Goal: Information Seeking & Learning: Compare options

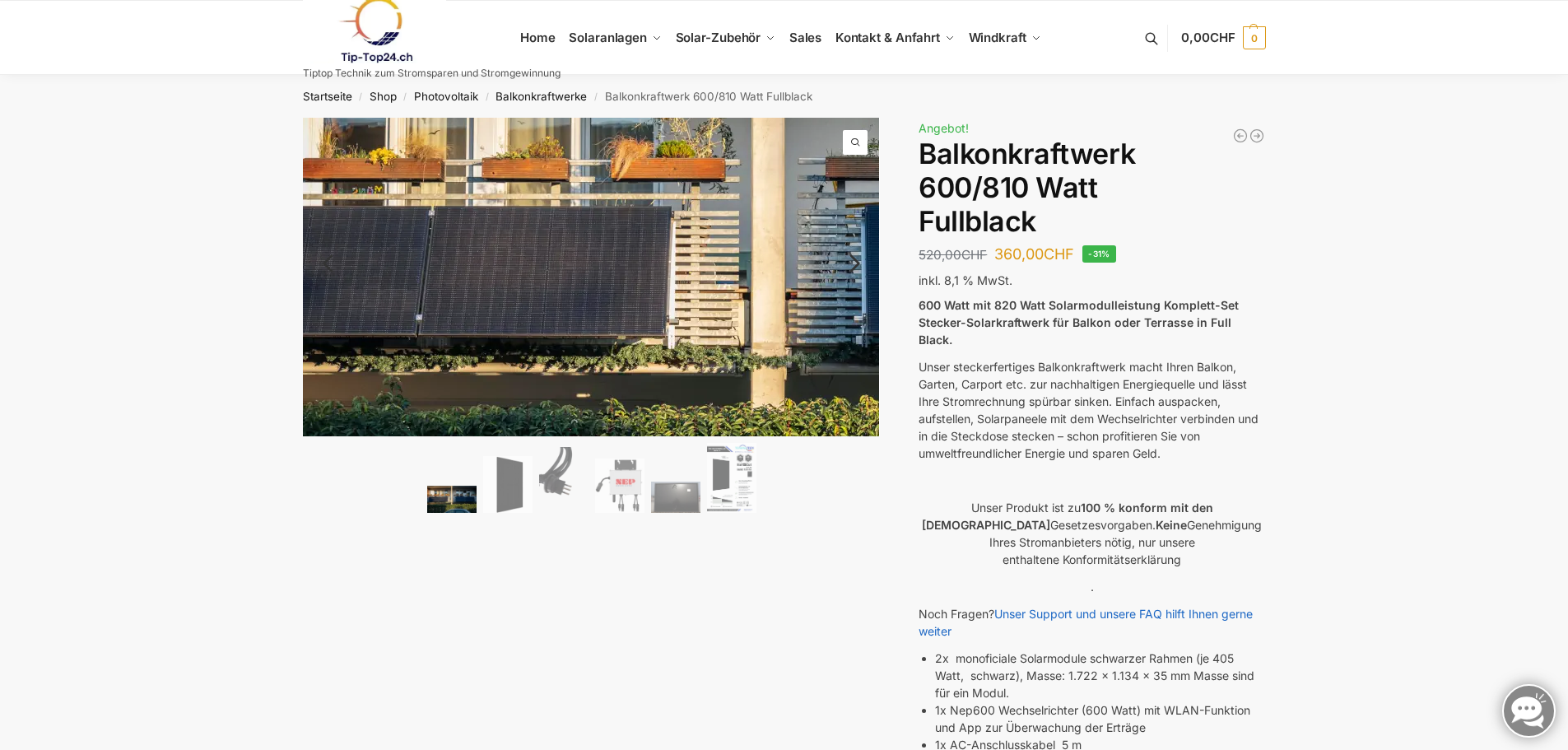
click at [438, 278] on img at bounding box center [775, 277] width 1268 height 699
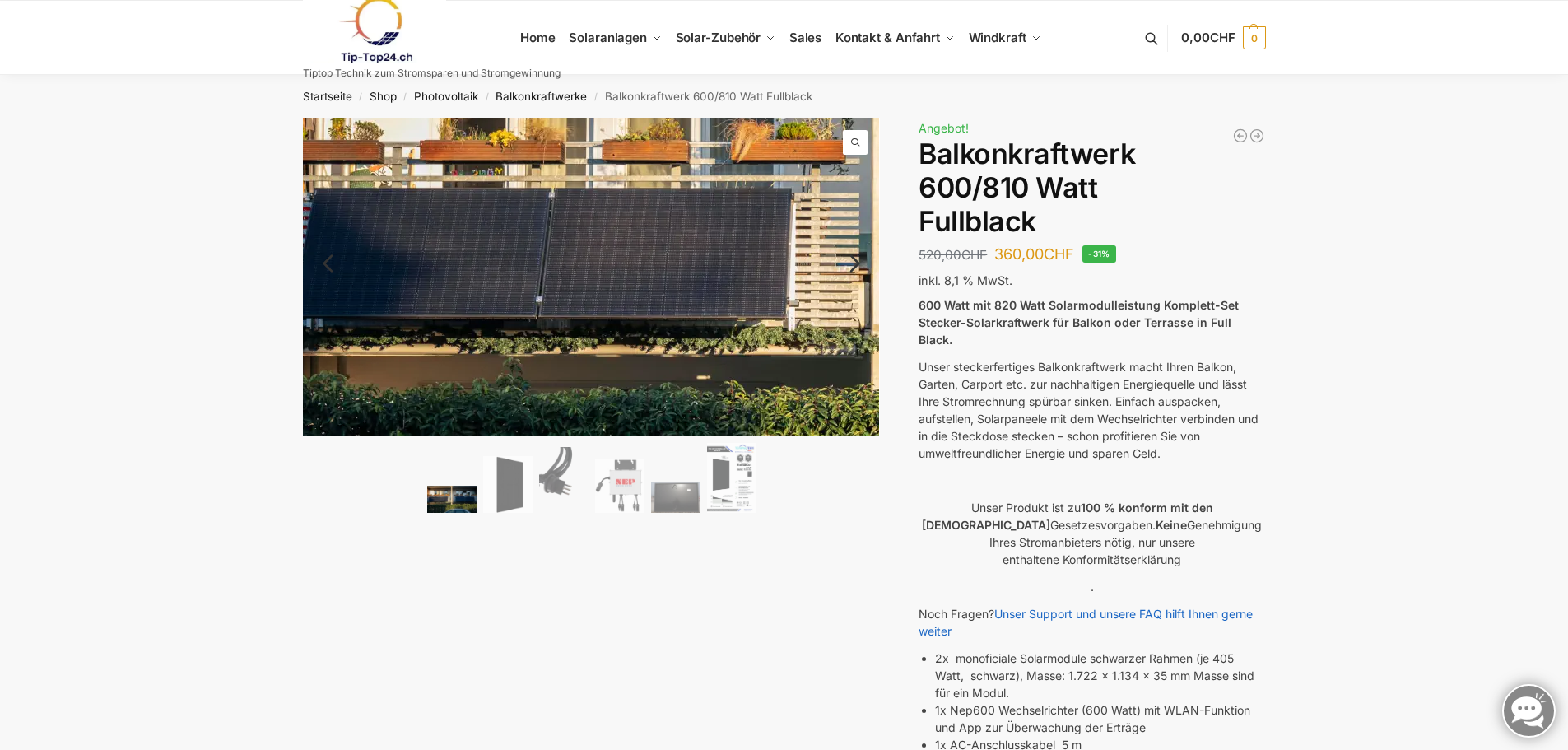
click at [338, 293] on img at bounding box center [895, 258] width 1268 height 699
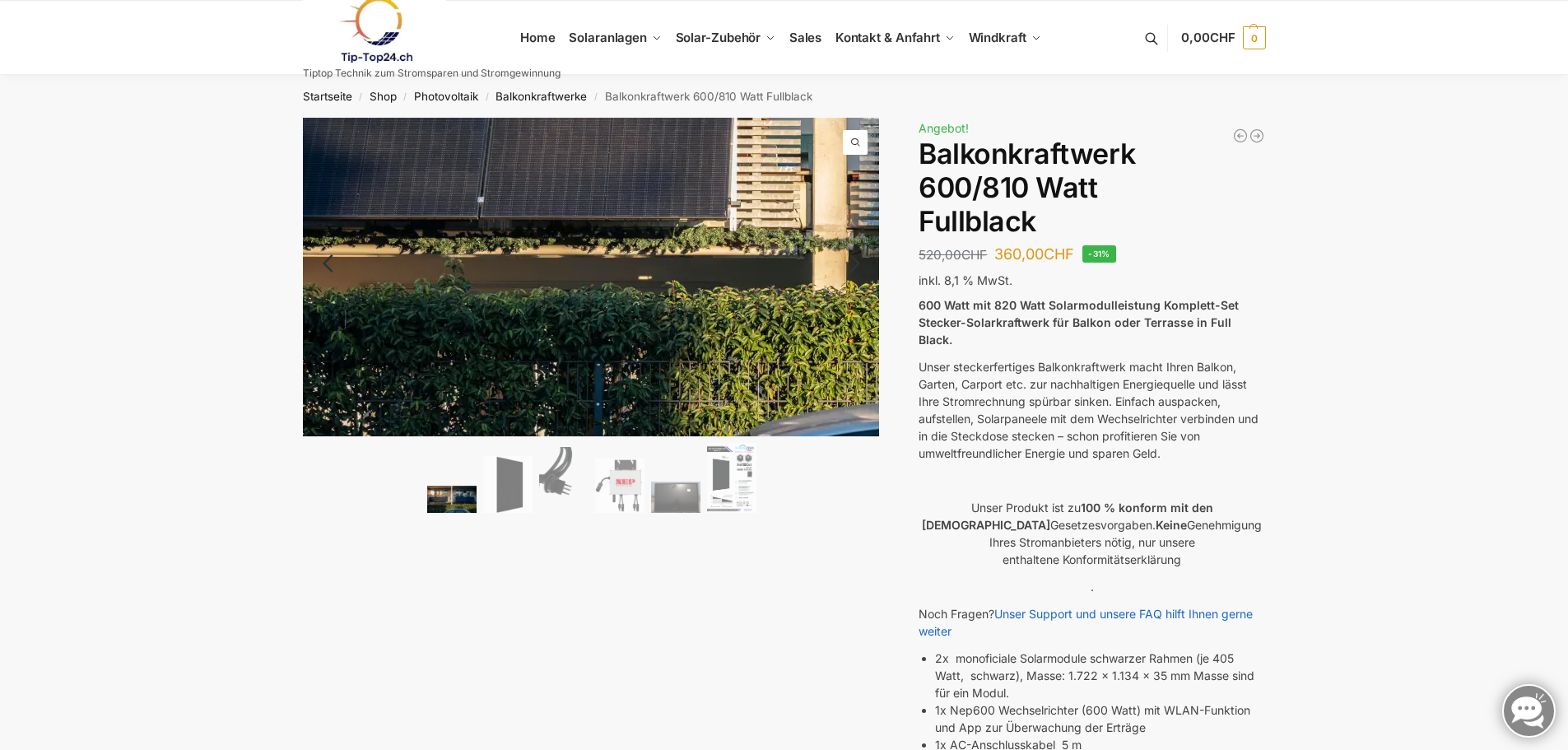
click at [385, 376] on img at bounding box center [837, 159] width 1268 height 699
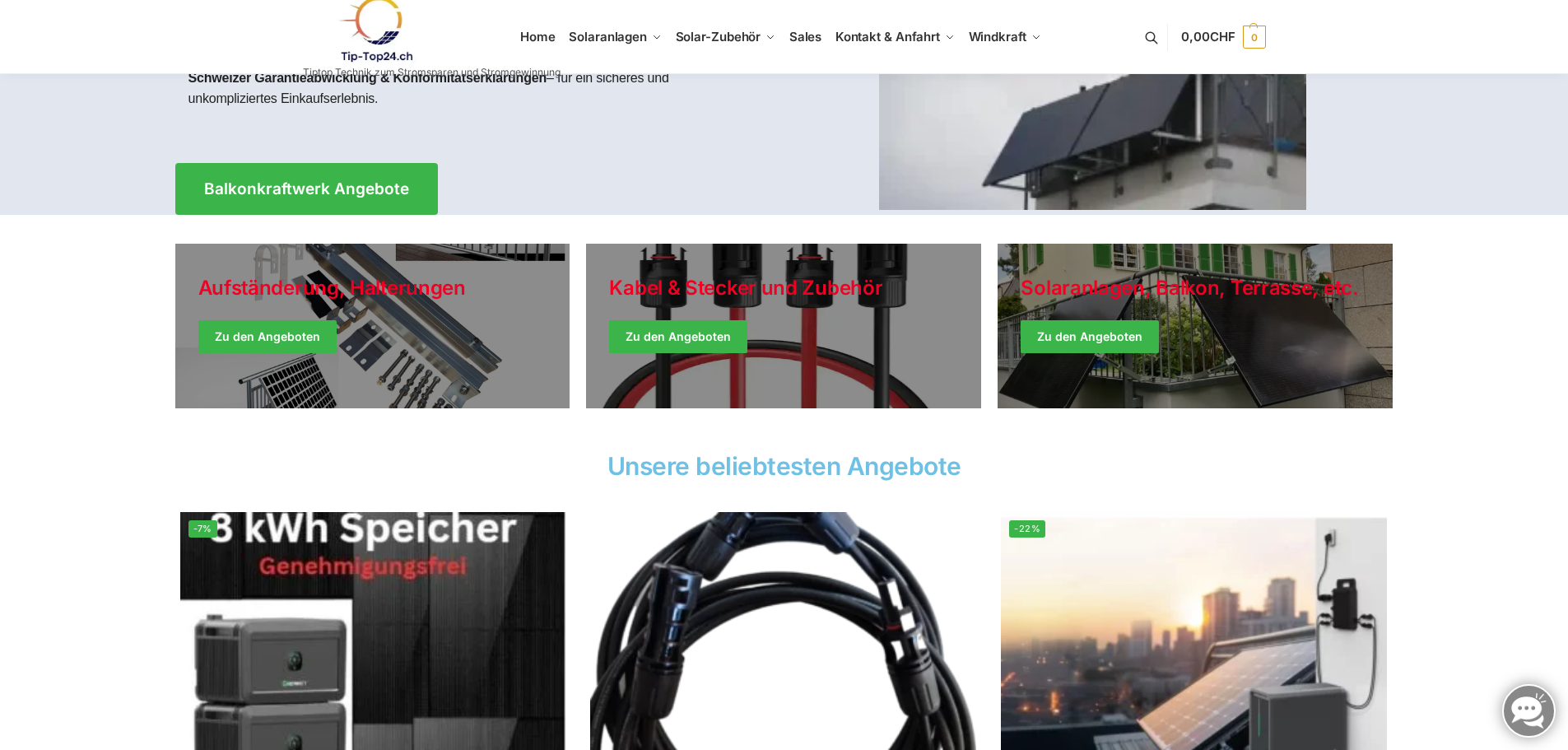
scroll to position [274, 0]
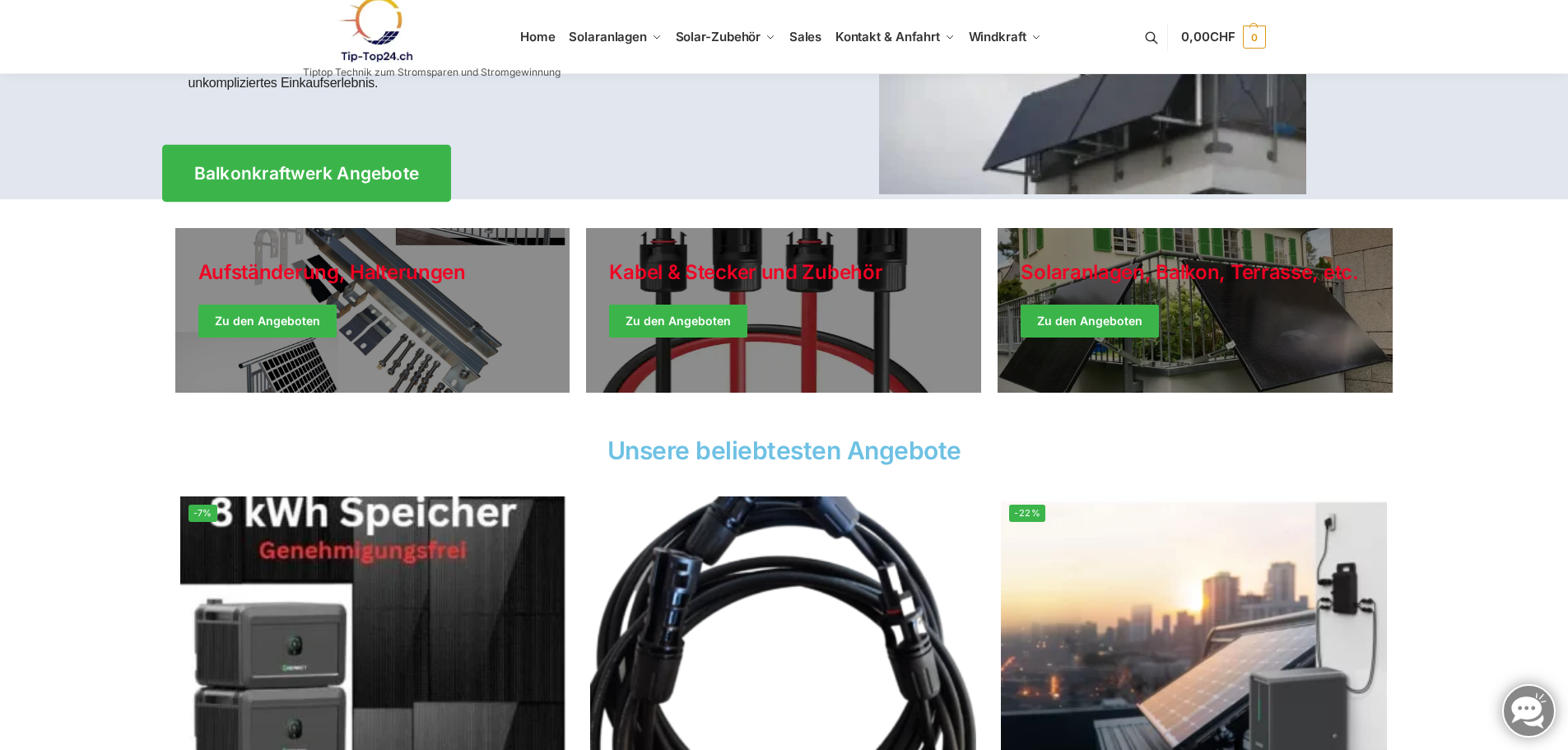
click at [357, 188] on link "Balkonkraftwerk Angebote" at bounding box center [306, 173] width 289 height 56
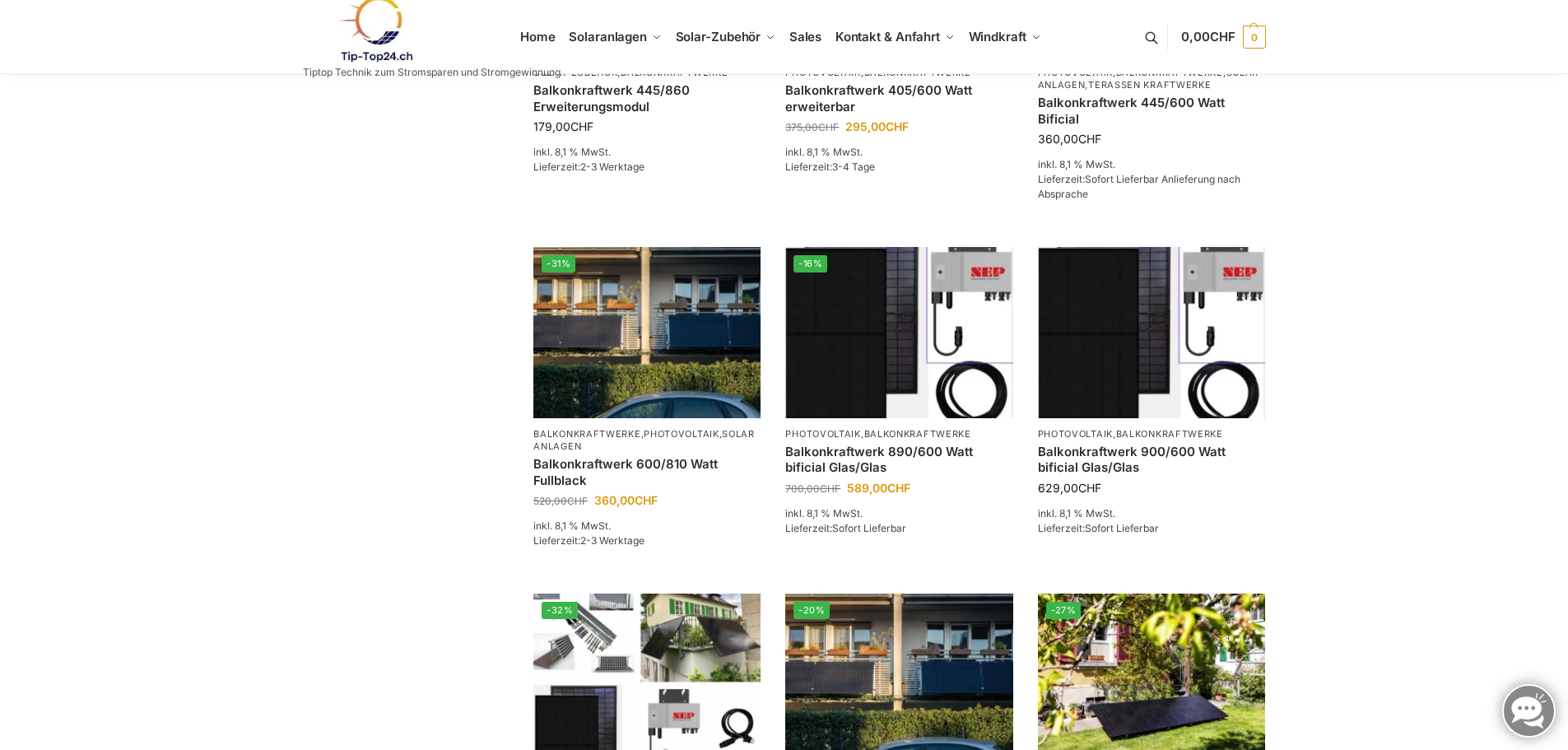
scroll to position [549, 0]
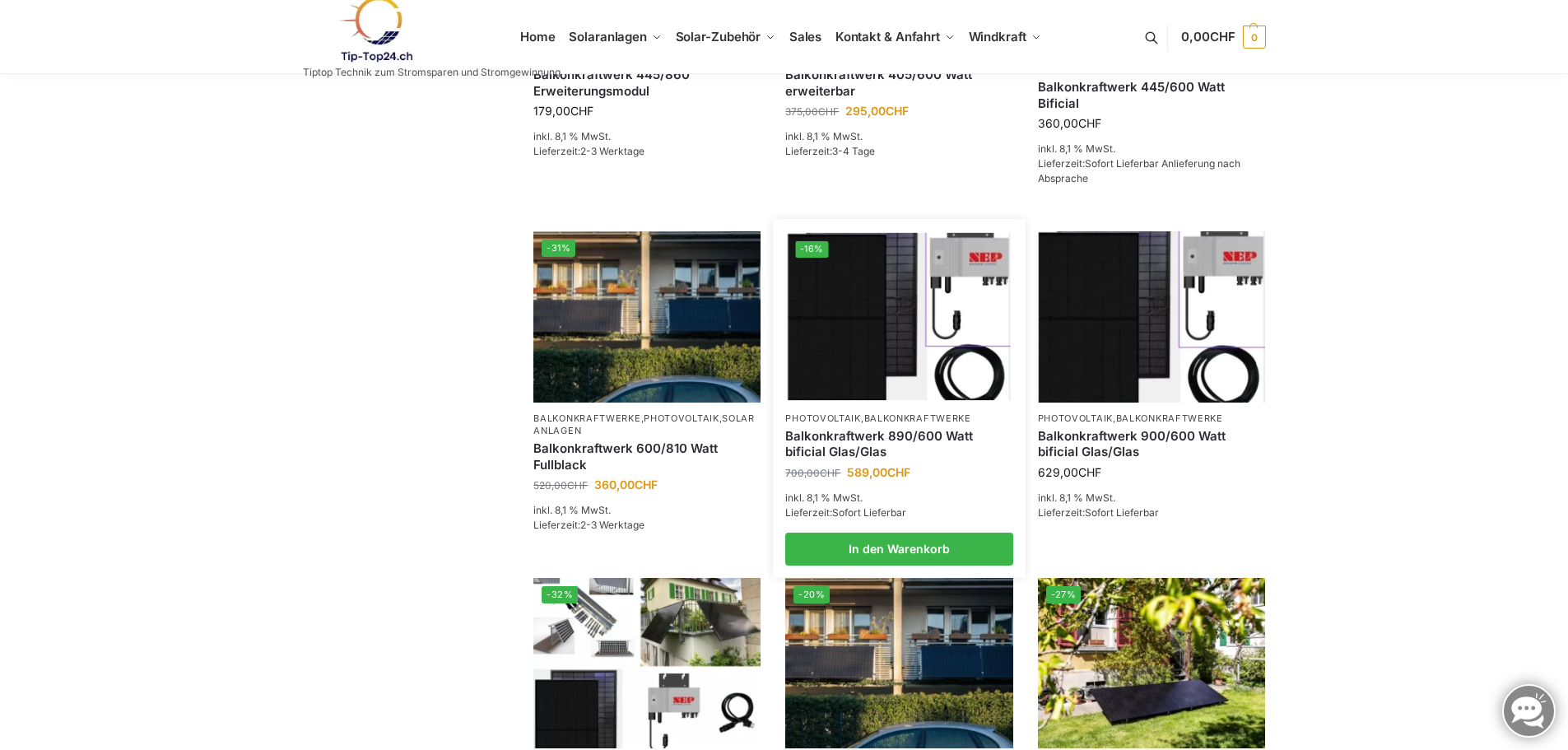
click at [853, 354] on img at bounding box center [899, 317] width 223 height 168
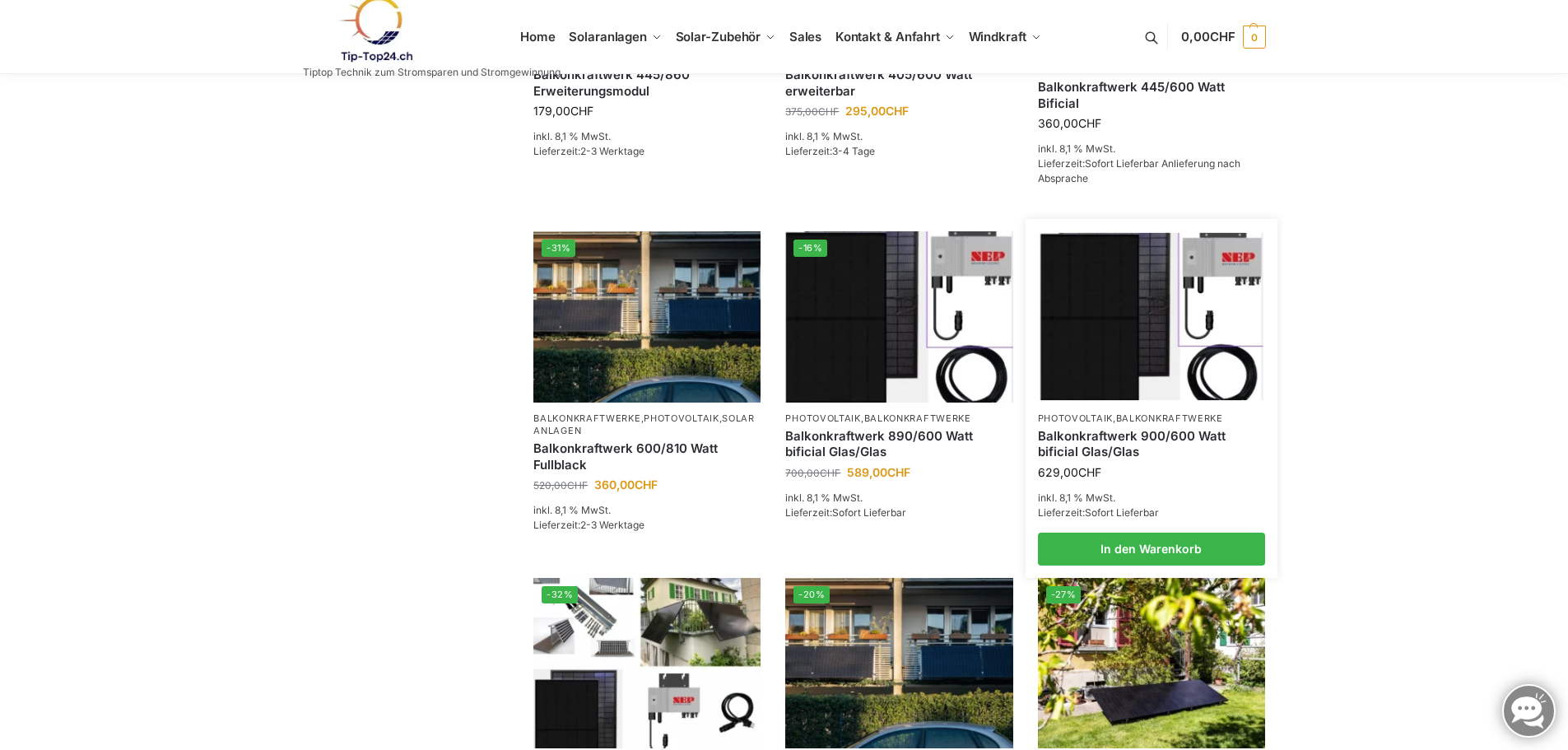
click at [1147, 345] on img at bounding box center [1151, 317] width 223 height 168
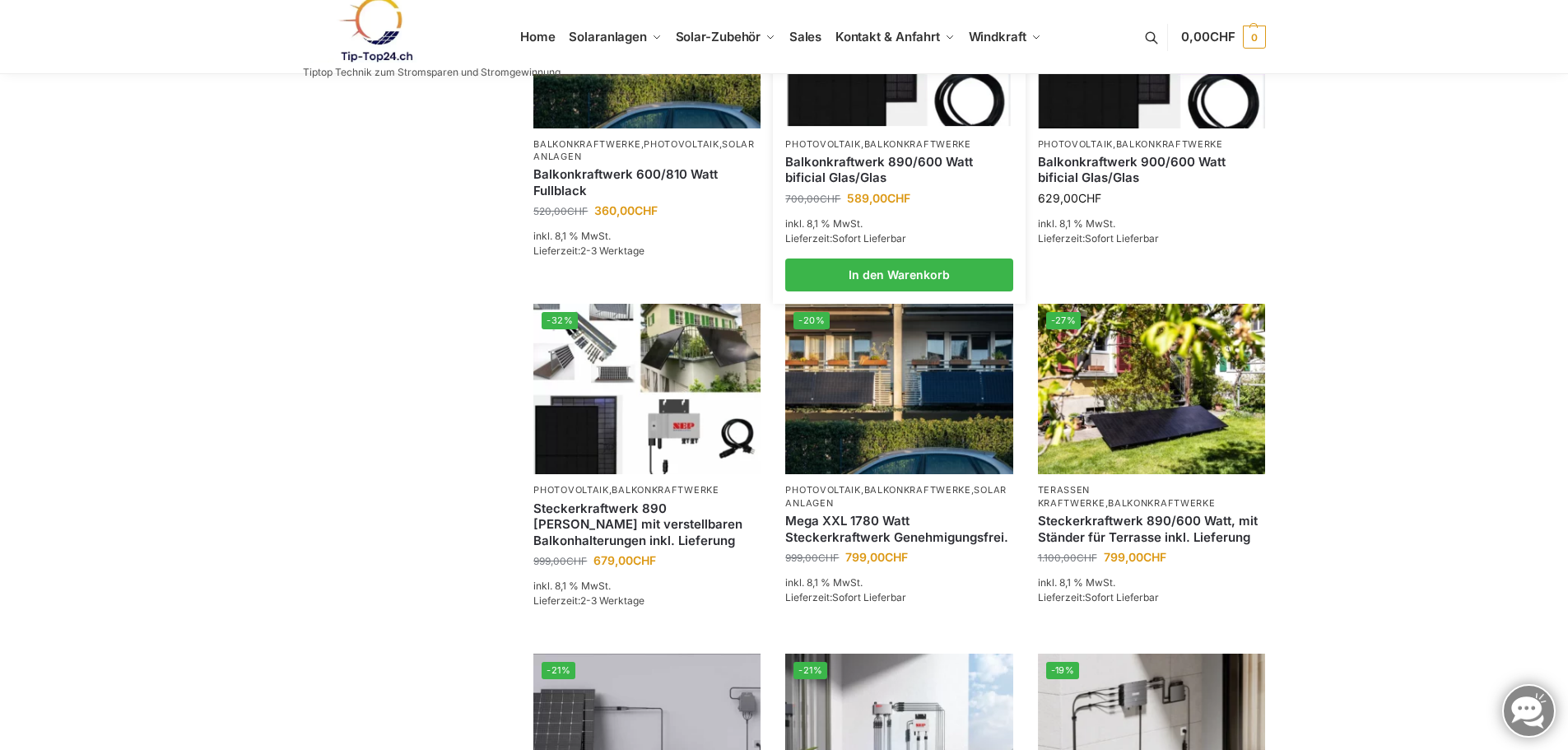
scroll to position [1098, 0]
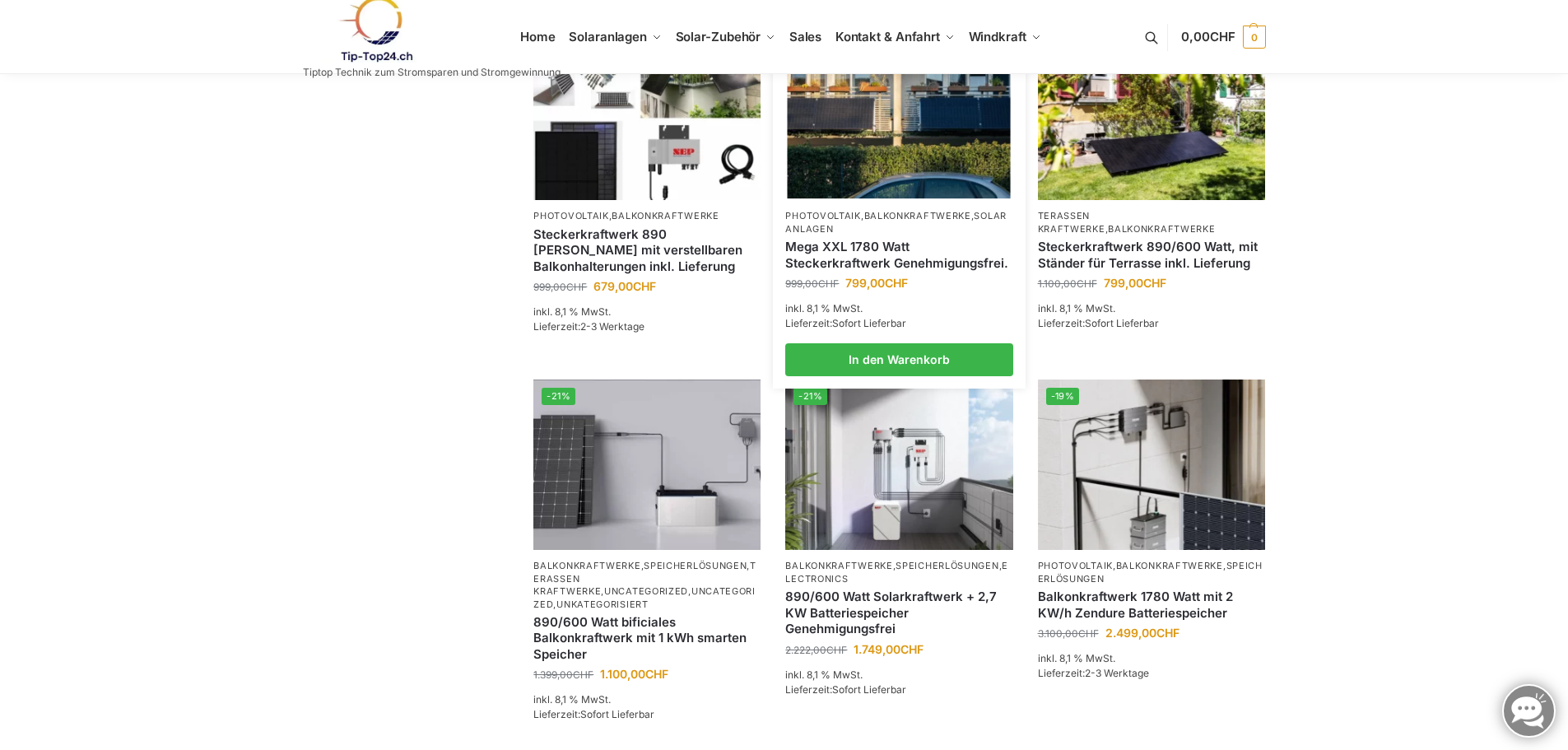
click at [852, 271] on link "Mega XXL 1780 Watt Steckerkraftwerk Genehmigungsfrei." at bounding box center [898, 255] width 227 height 32
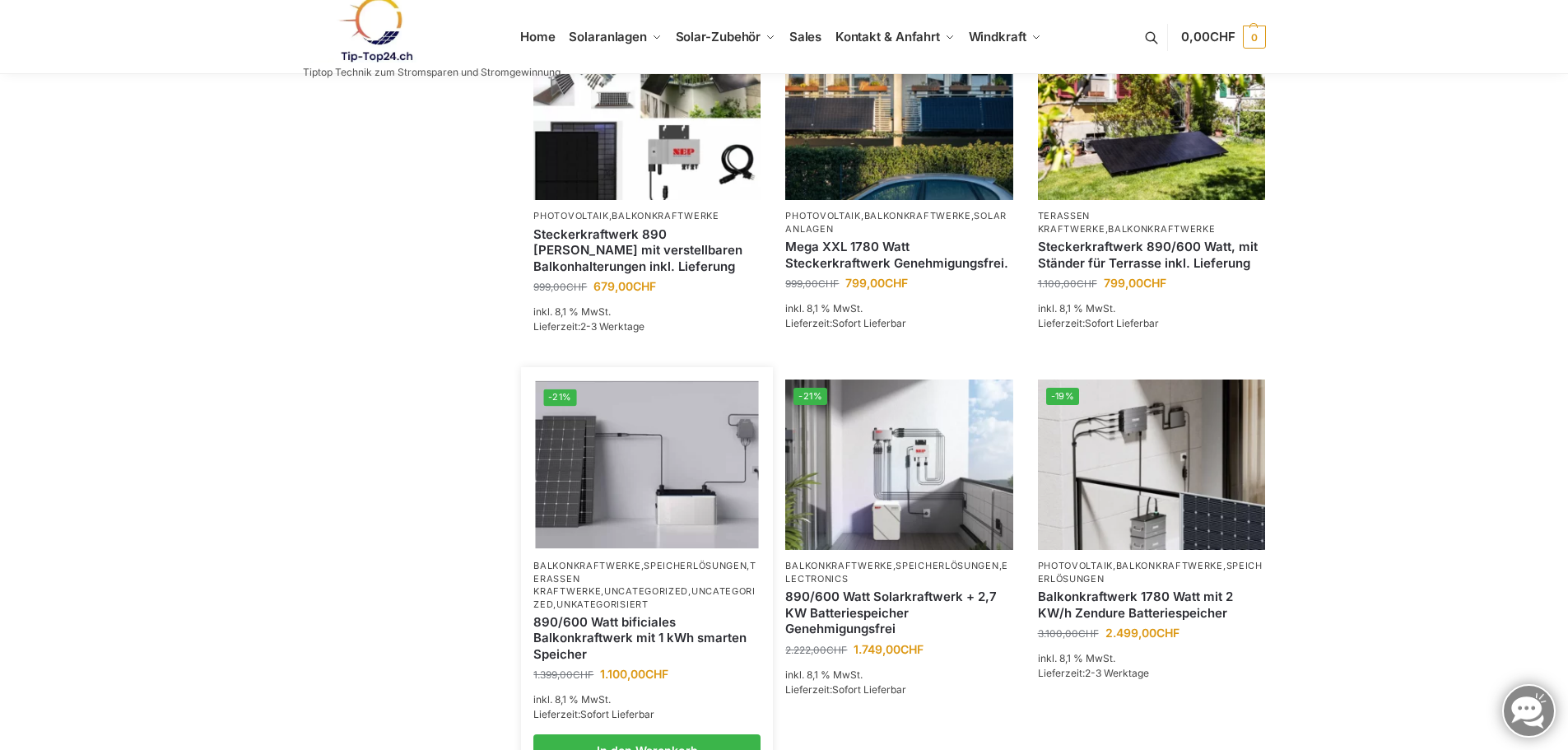
click at [627, 463] on img at bounding box center [647, 465] width 223 height 168
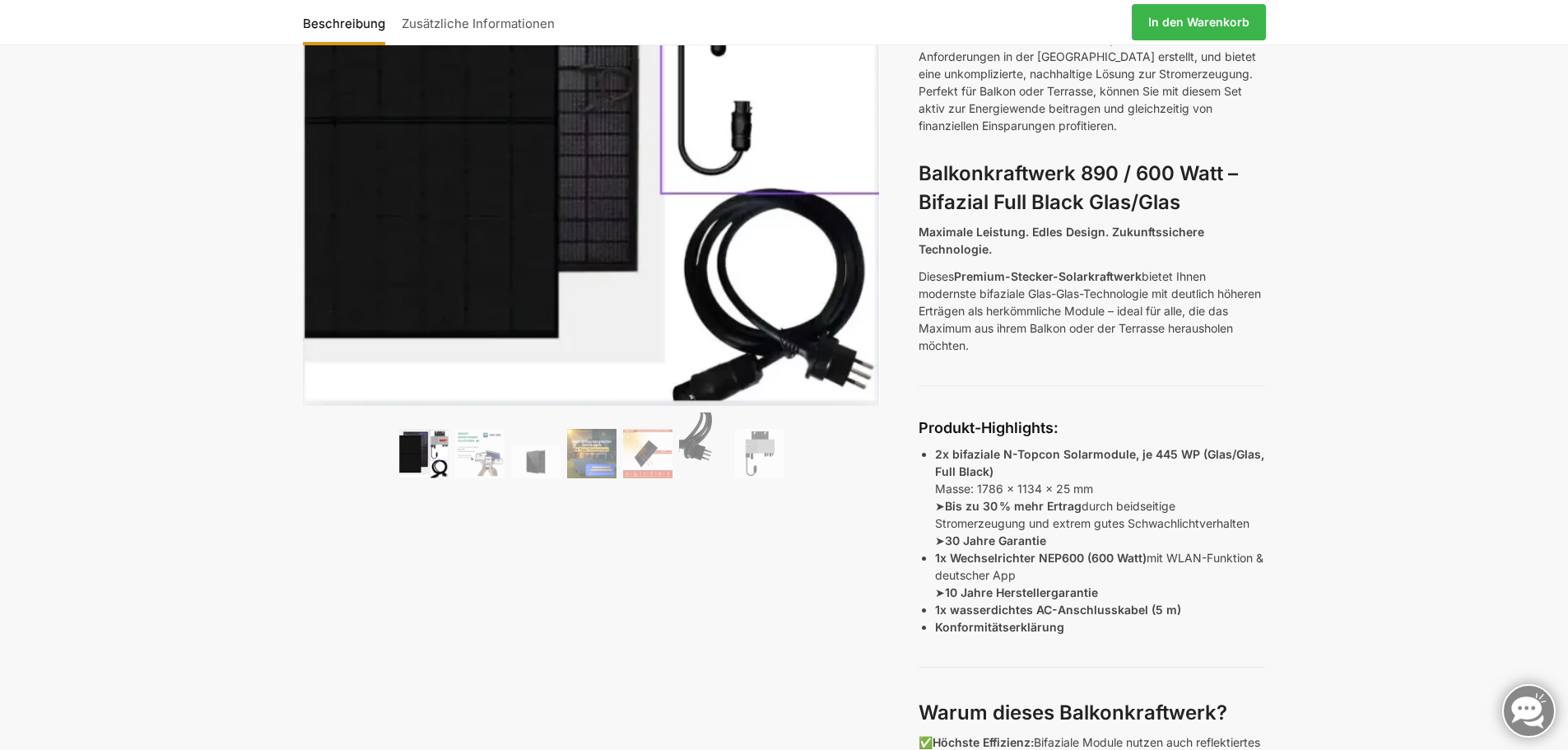
scroll to position [274, 0]
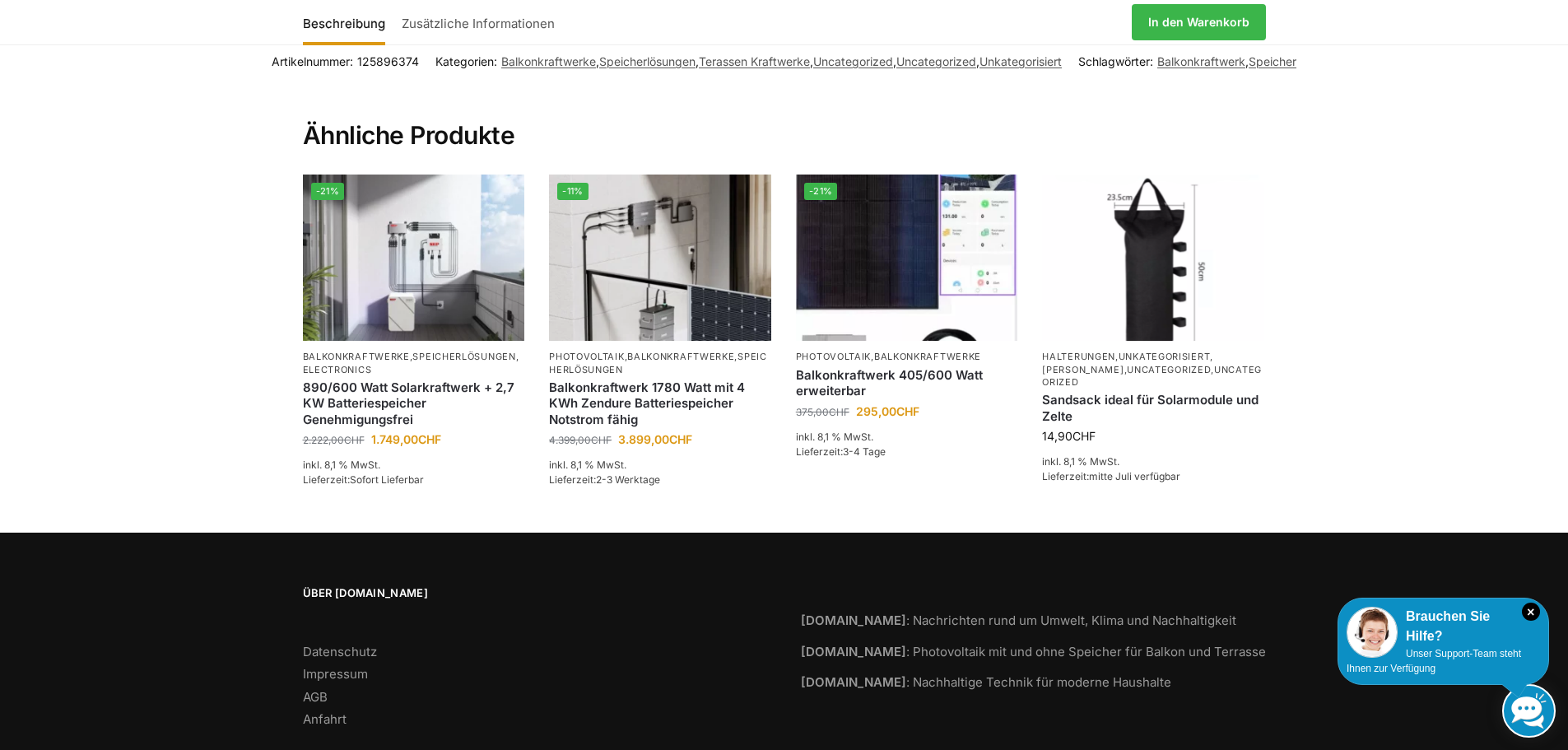
scroll to position [1921, 0]
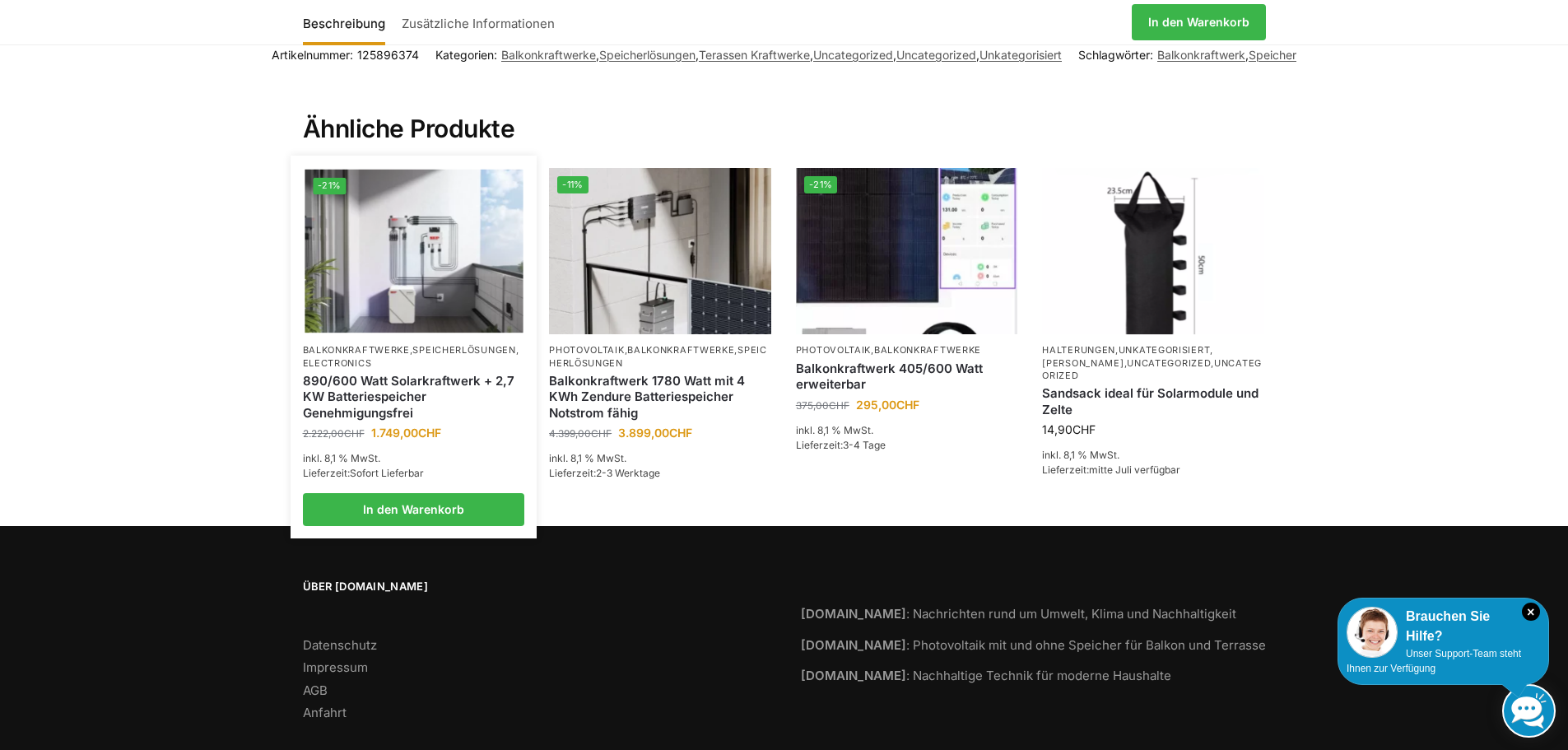
click at [385, 387] on link "890/600 Watt Solarkraftwerk + 2,7 KW Batteriespeicher Genehmigungsfrei" at bounding box center [414, 397] width 222 height 48
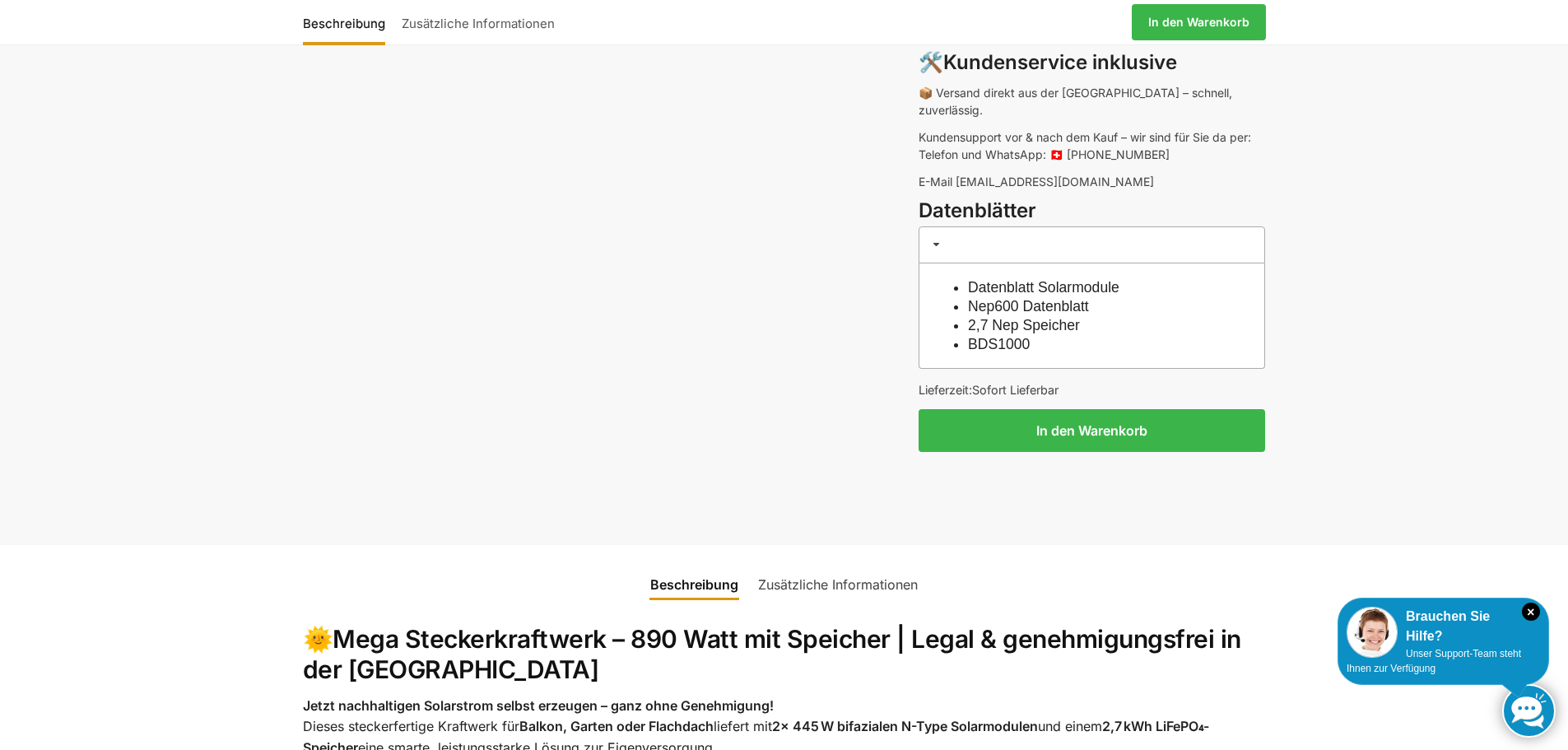
scroll to position [1373, 0]
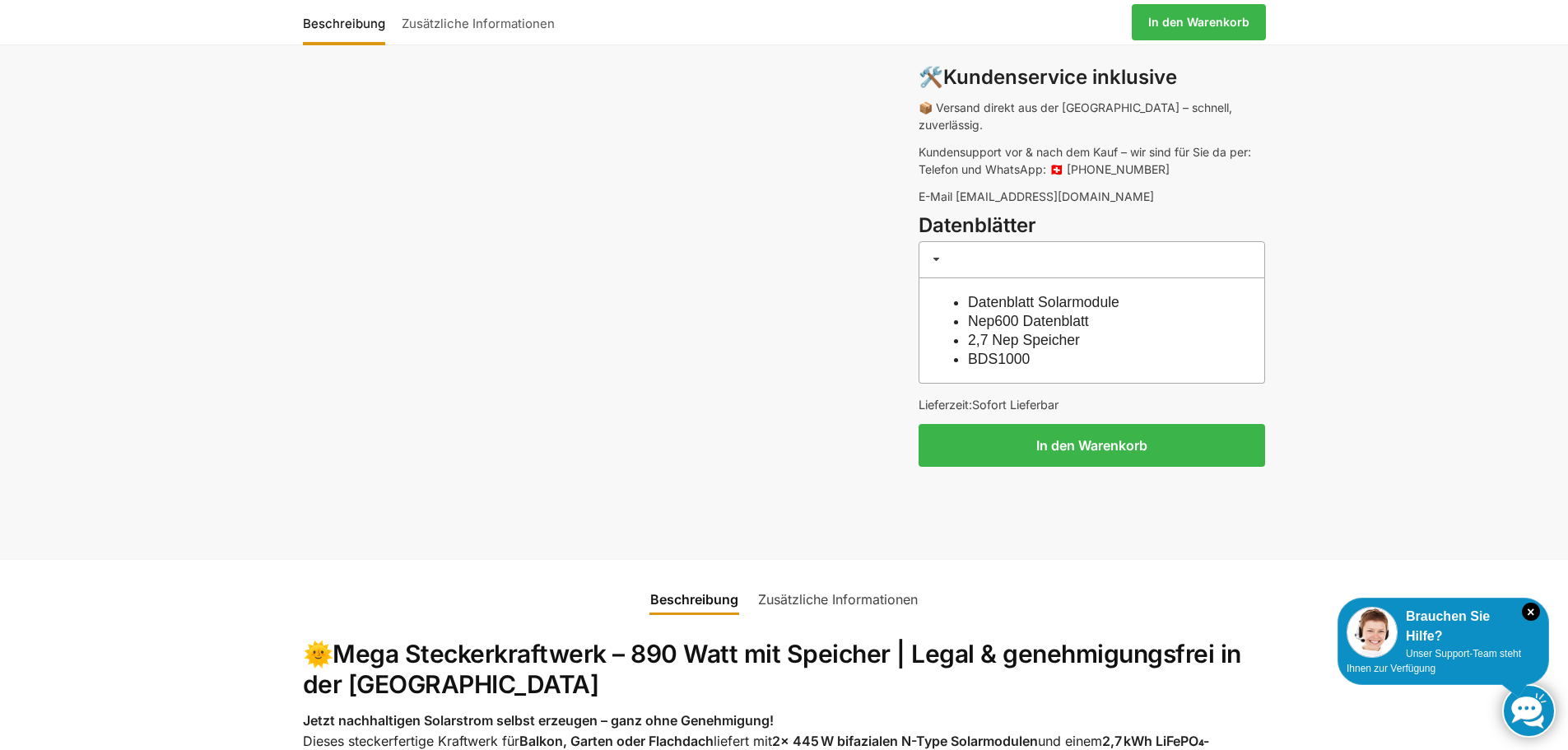
click at [845, 580] on link "Zusätzliche Informationen" at bounding box center [838, 599] width 180 height 40
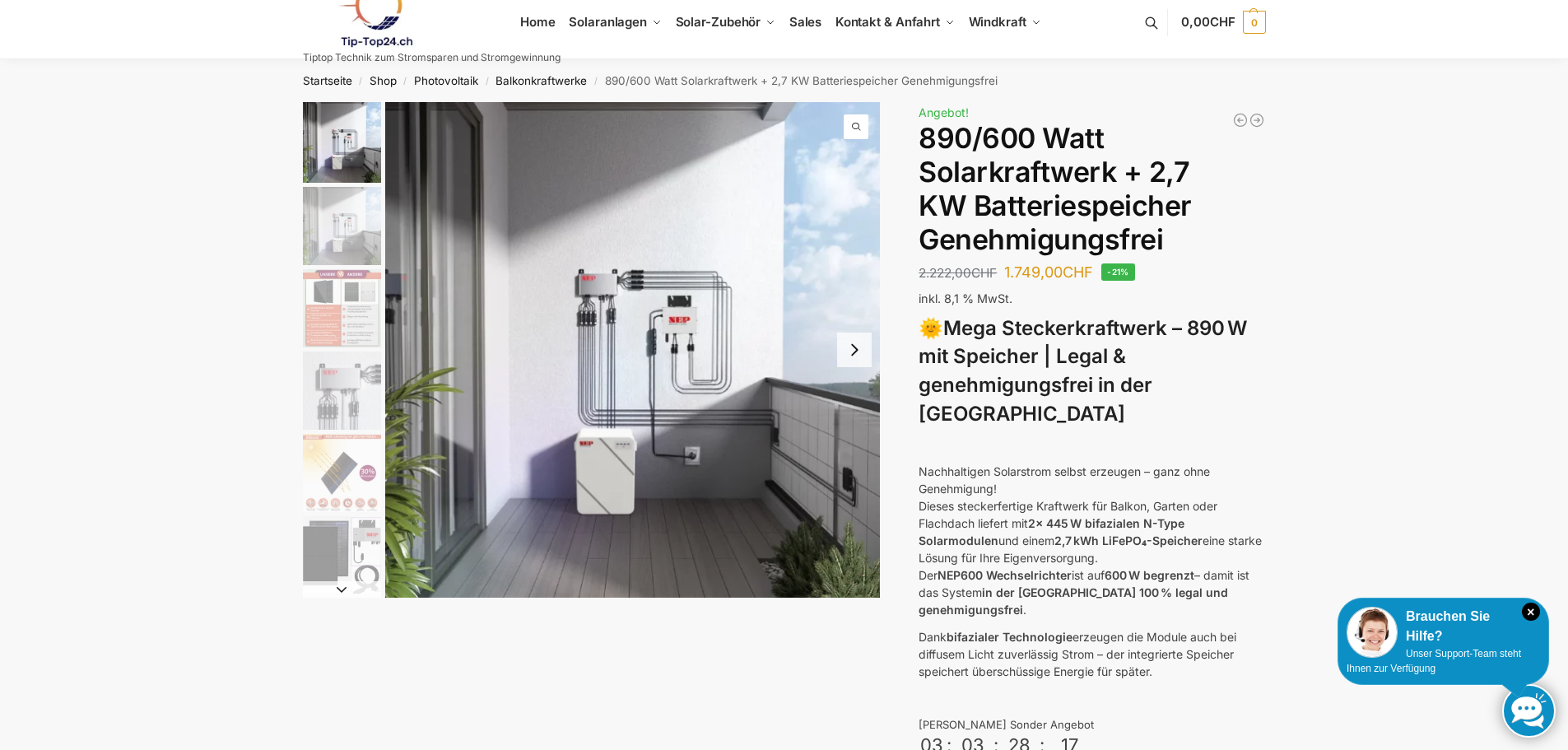
scroll to position [0, 0]
